Goal: Transaction & Acquisition: Subscribe to service/newsletter

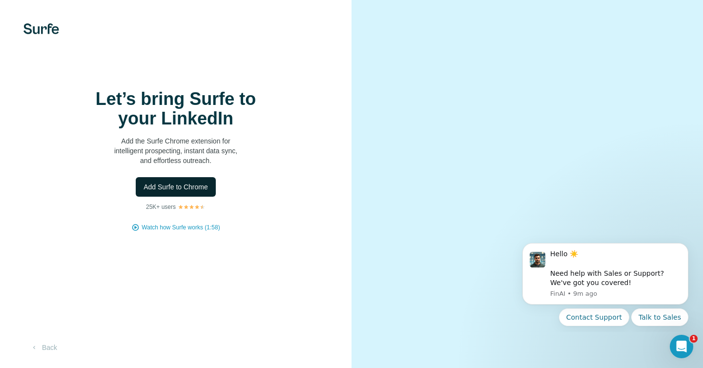
click at [201, 192] on span "Add Surfe to Chrome" at bounding box center [176, 187] width 64 height 10
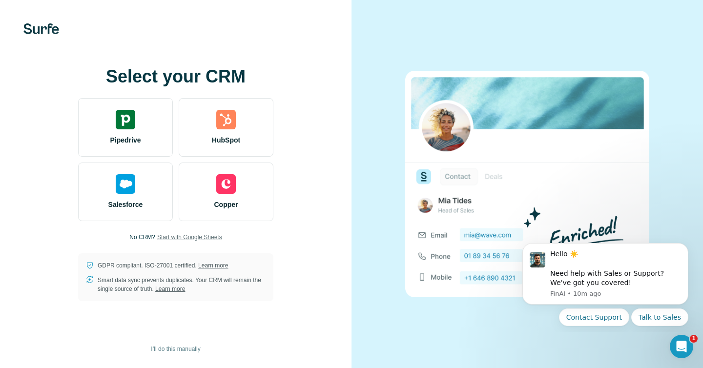
click at [183, 239] on span "Start with Google Sheets" at bounding box center [189, 237] width 65 height 9
